Goal: Find specific page/section: Find specific page/section

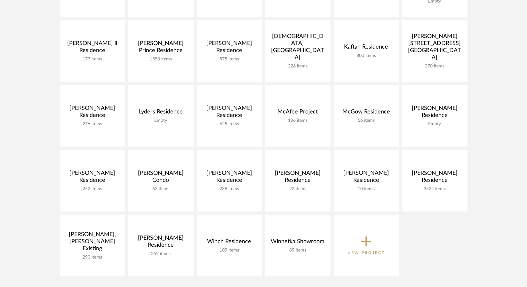
scroll to position [320, 0]
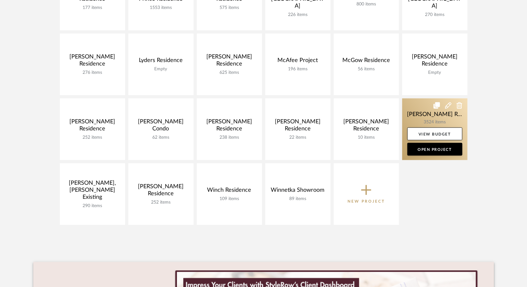
click at [424, 120] on link at bounding box center [434, 129] width 65 height 62
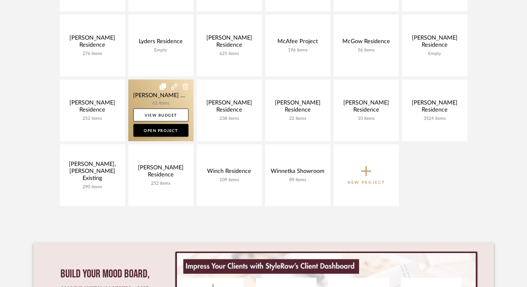
scroll to position [357, 0]
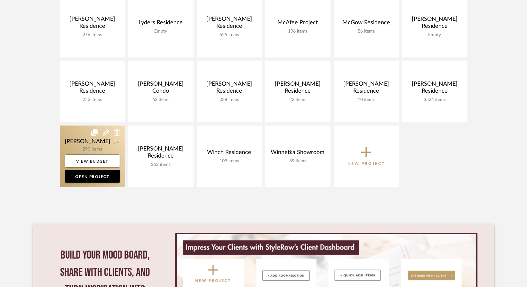
click at [78, 135] on link at bounding box center [92, 157] width 65 height 62
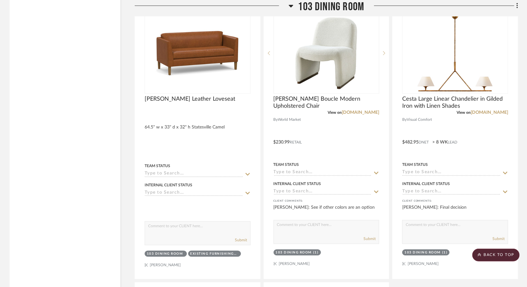
scroll to position [2526, 0]
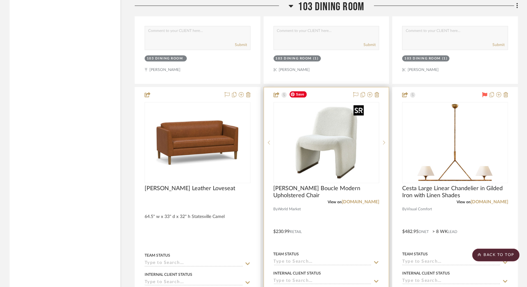
click at [307, 126] on img "0" at bounding box center [326, 143] width 80 height 80
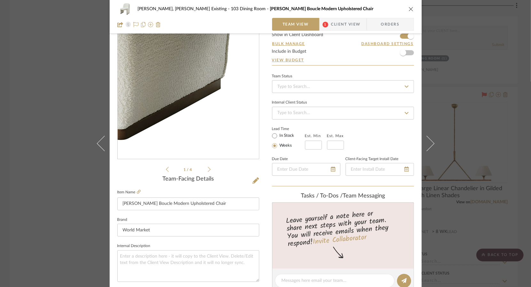
scroll to position [32, 0]
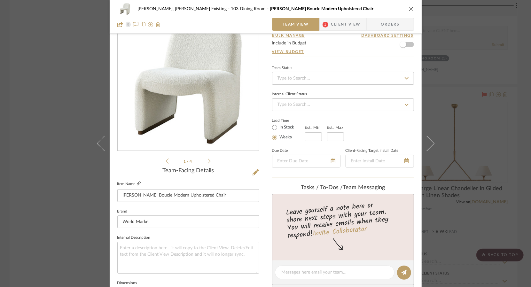
click at [137, 183] on icon at bounding box center [139, 184] width 4 height 4
click at [343, 27] on span "Client View" at bounding box center [345, 24] width 29 height 13
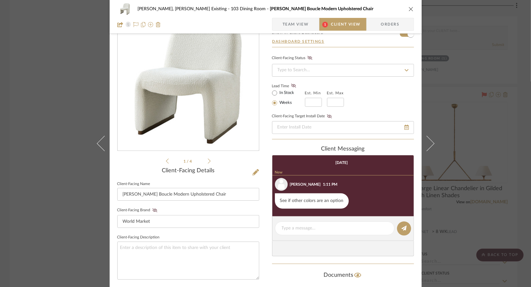
click at [56, 108] on div "[PERSON_NAME], [PERSON_NAME] Existing 103 Dining Room [PERSON_NAME] Boucle Mode…" at bounding box center [265, 143] width 531 height 287
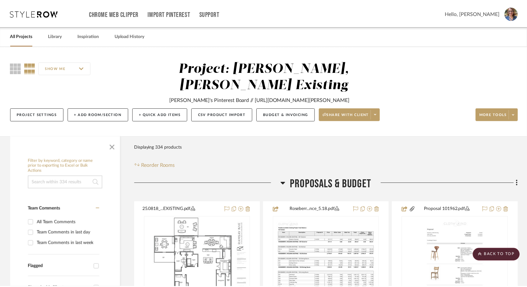
scroll to position [2526, 0]
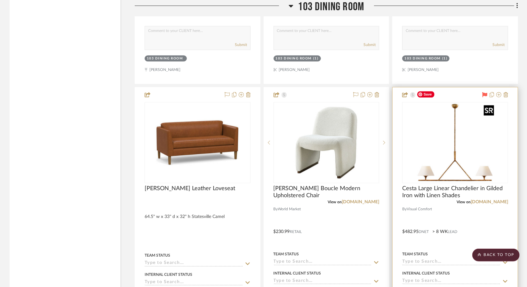
click at [435, 139] on img "0" at bounding box center [455, 143] width 82 height 80
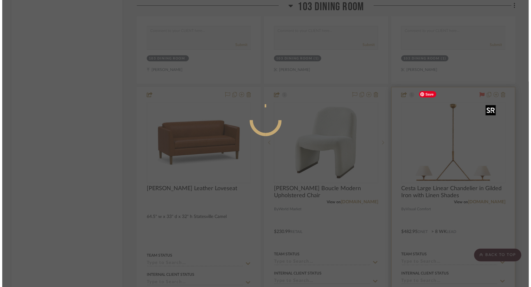
scroll to position [0, 0]
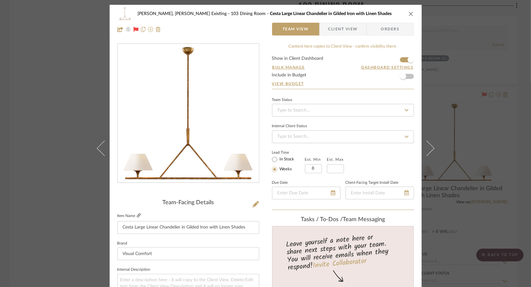
click at [137, 216] on icon at bounding box center [139, 216] width 4 height 4
click at [53, 115] on div "[PERSON_NAME], [PERSON_NAME] Existing 103 Dining Room Cesta Large Linear Chande…" at bounding box center [265, 143] width 531 height 287
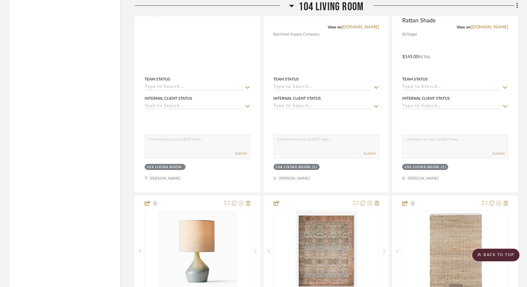
scroll to position [3166, 0]
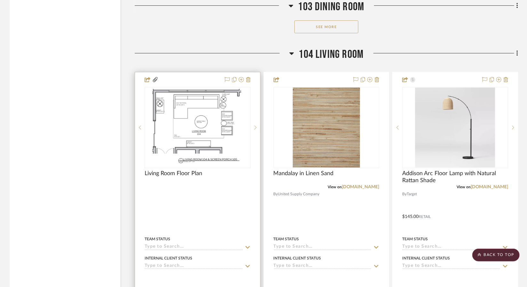
click at [201, 180] on div at bounding box center [197, 212] width 125 height 280
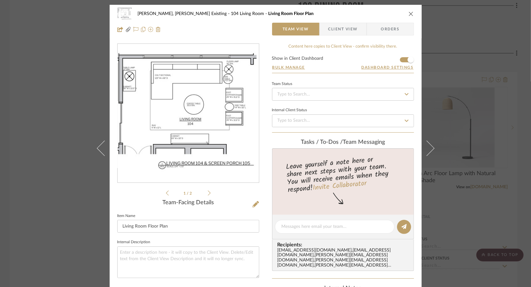
click at [208, 193] on div "[DATE]...ing Room.pdf [DATE]...ing Room.pdf 1 / 2" at bounding box center [188, 119] width 142 height 153
click at [208, 193] on icon at bounding box center [209, 193] width 3 height 6
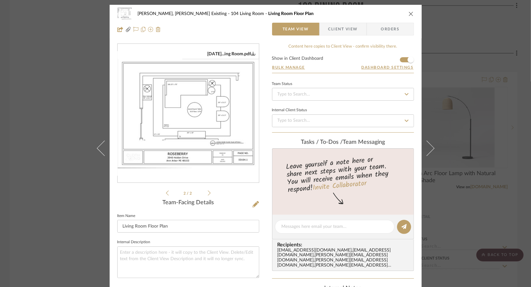
click at [166, 193] on icon at bounding box center [167, 193] width 3 height 6
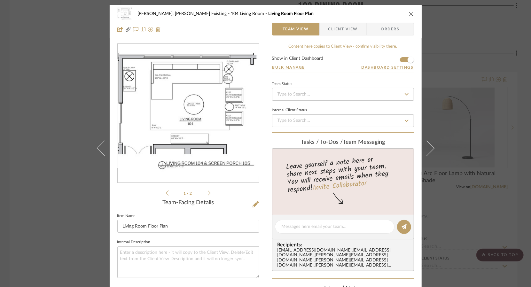
click at [60, 203] on div "[PERSON_NAME], [PERSON_NAME] Existing 104 Living Room Living Room Floor Plan Te…" at bounding box center [265, 143] width 531 height 287
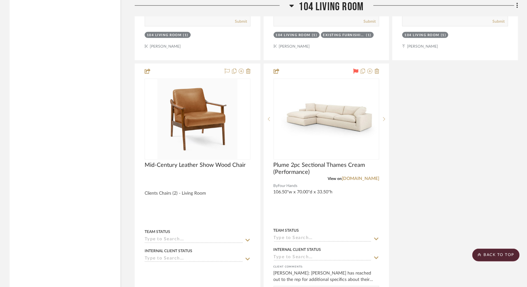
scroll to position [3773, 0]
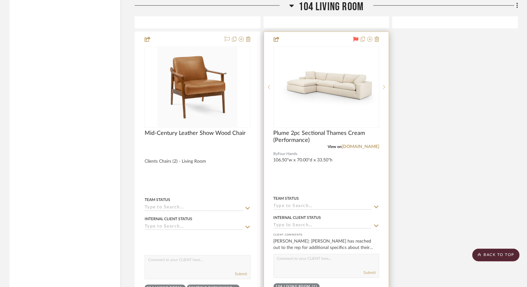
click at [326, 170] on div at bounding box center [326, 172] width 125 height 281
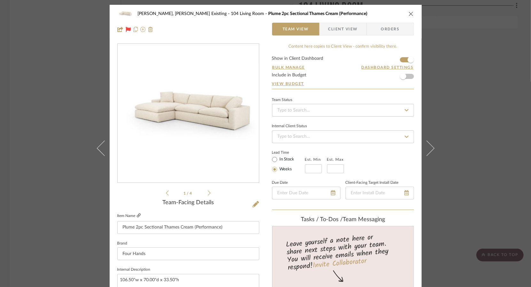
click at [137, 216] on icon at bounding box center [139, 216] width 4 height 4
